Goal: Find specific page/section: Find specific page/section

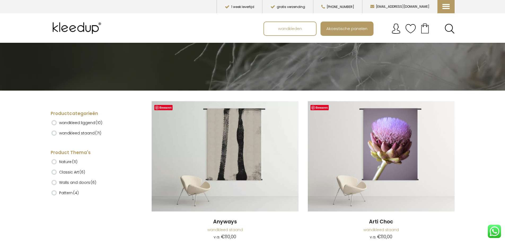
scroll to position [80, 0]
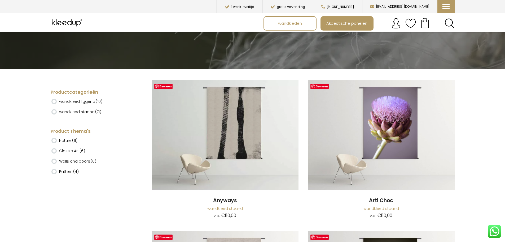
click at [54, 102] on ins at bounding box center [53, 101] width 5 height 5
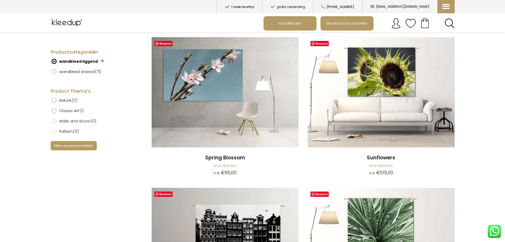
scroll to position [495, 0]
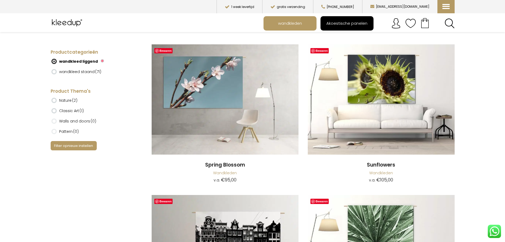
click at [346, 22] on span "Akoestische panelen" at bounding box center [347, 23] width 47 height 10
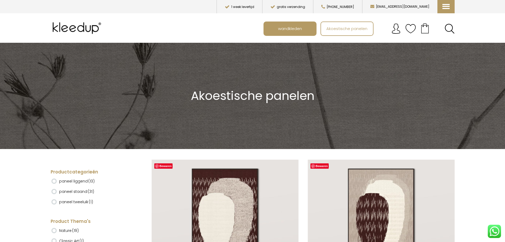
click at [55, 181] on ins at bounding box center [53, 180] width 5 height 5
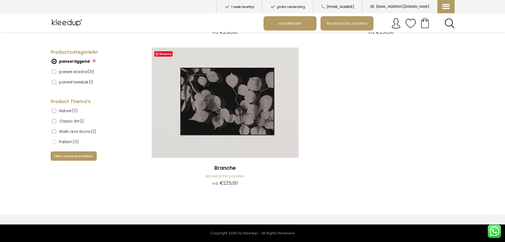
scroll to position [1008, 0]
